Goal: Check status: Check status

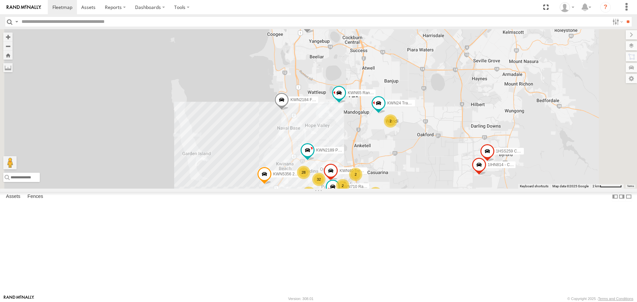
click at [314, 34] on span at bounding box center [307, 25] width 15 height 18
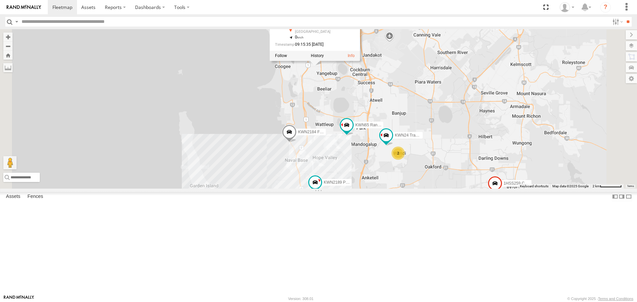
drag, startPoint x: 396, startPoint y: 103, endPoint x: 404, endPoint y: 135, distance: 33.1
click at [404, 135] on div "KWN5356 2001086 Camera Trailer Rangers KWN2130 KWN65 Rangers KWN2184 Facility C…" at bounding box center [318, 108] width 637 height 159
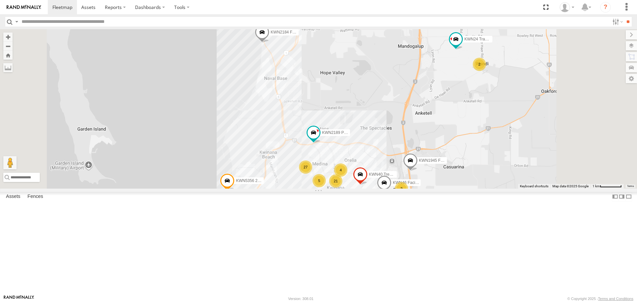
drag, startPoint x: 395, startPoint y: 271, endPoint x: 388, endPoint y: 241, distance: 30.7
click at [388, 188] on div "KWN5356 2001086 Camera Trailer Rangers KWN2130 KWN65 Rangers KWN2184 Facility C…" at bounding box center [318, 108] width 637 height 159
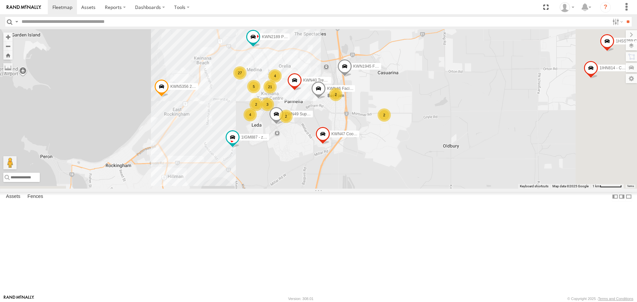
drag, startPoint x: 520, startPoint y: 193, endPoint x: 450, endPoint y: 103, distance: 113.0
click at [450, 103] on div "KWN5356 2001086 Camera Trailer Rangers KWN2130 KWN65 Rangers KWN2184 Facility C…" at bounding box center [318, 108] width 637 height 159
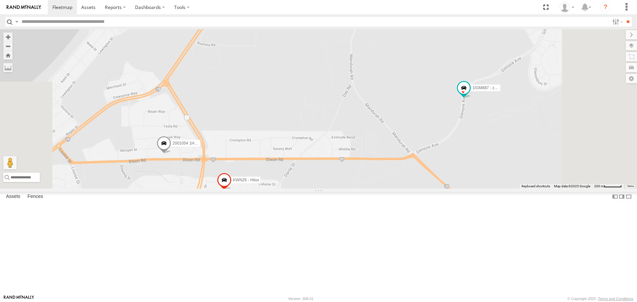
click at [171, 154] on span at bounding box center [164, 145] width 15 height 18
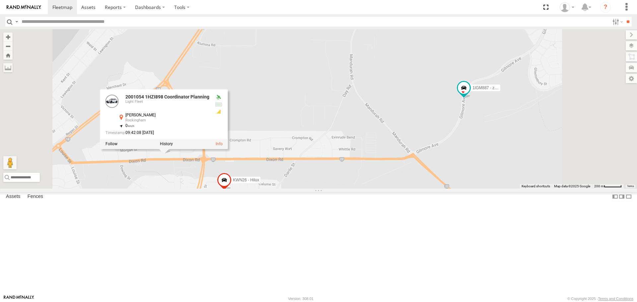
click at [408, 188] on div "KWN5356 2001086 Camera Trailer Rangers KWN2130 KWN65 Rangers KWN2184 Facility C…" at bounding box center [318, 108] width 637 height 159
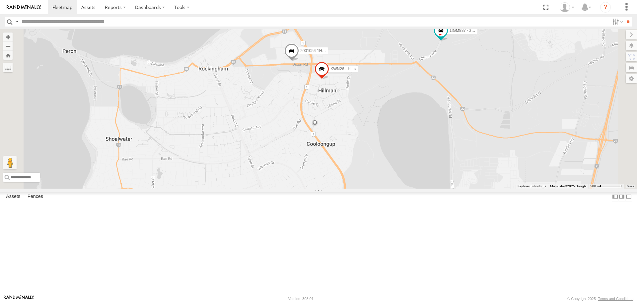
drag, startPoint x: 525, startPoint y: 254, endPoint x: 517, endPoint y: 159, distance: 95.5
click at [517, 159] on div "KWN5356 2001086 Camera Trailer Rangers KWN2130 KWN65 Rangers KWN2184 Facility C…" at bounding box center [318, 108] width 637 height 159
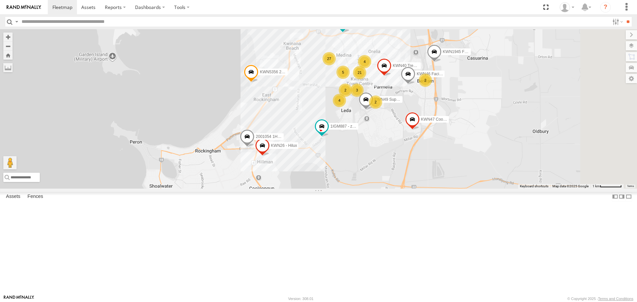
drag, startPoint x: 518, startPoint y: 171, endPoint x: 401, endPoint y: 237, distance: 134.9
click at [401, 188] on div "KWN5356 2001086 Camera Trailer Rangers KWN2130 KWN65 Rangers KWN2184 Facility C…" at bounding box center [318, 108] width 637 height 159
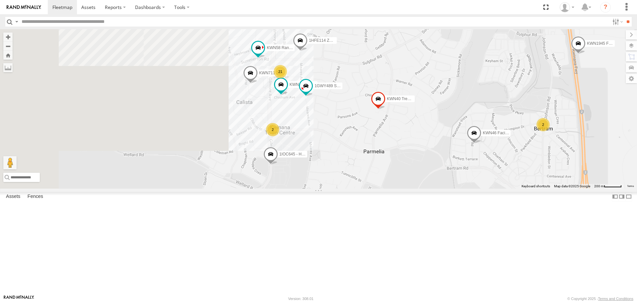
drag, startPoint x: 462, startPoint y: 198, endPoint x: 506, endPoint y: 211, distance: 46.1
click at [506, 188] on div "KWN5356 2001086 Camera Trailer Rangers KWN2130 KWN65 Rangers KWN2184 Facility C…" at bounding box center [318, 108] width 637 height 159
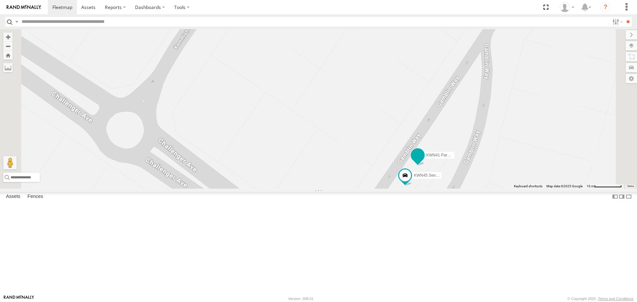
click at [423, 161] on span at bounding box center [417, 155] width 12 height 12
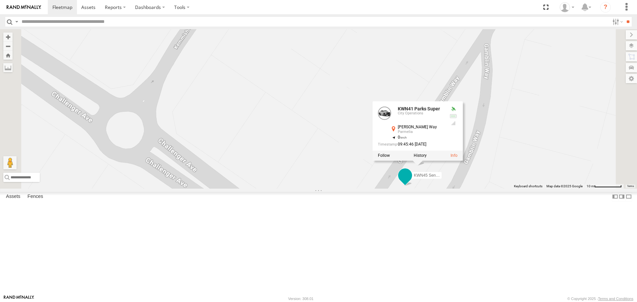
click at [411, 182] on span at bounding box center [405, 176] width 12 height 12
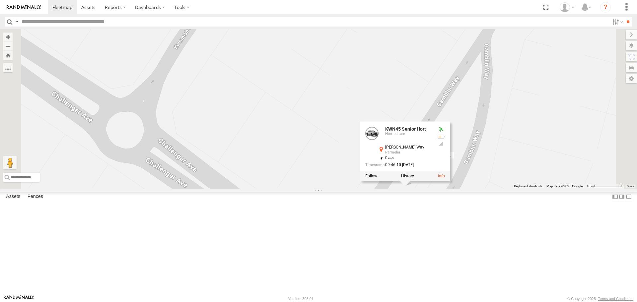
click at [505, 188] on div "KWN5356 2001086 Camera Trailer Rangers KWN2130 KWN65 Rangers KWN2184 Facility C…" at bounding box center [318, 108] width 637 height 159
